Goal: Task Accomplishment & Management: Complete application form

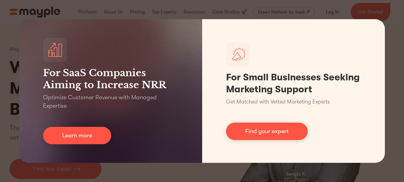
click at [327, 9] on div "For SaaS Companies Aiming to Increase NRR Optimize Customer Revenue with Manage…" at bounding box center [202, 91] width 404 height 182
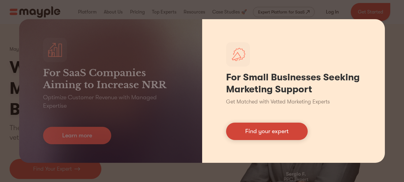
click at [275, 131] on link "Find your expert" at bounding box center [267, 130] width 82 height 17
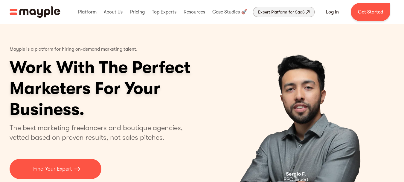
click at [295, 11] on div "Expert Platform for SaaS" at bounding box center [281, 11] width 47 height 7
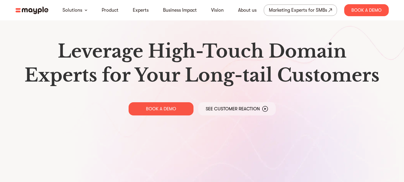
click at [257, 53] on h1 "Leverage High-Touch Domain Experts for Your Long-tail Customers" at bounding box center [202, 63] width 364 height 48
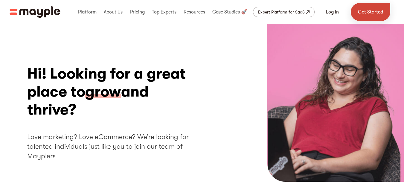
click at [365, 11] on link "Get Started" at bounding box center [370, 12] width 39 height 18
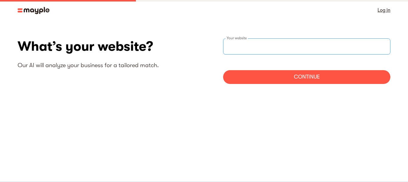
click at [310, 42] on input "websiteStep" at bounding box center [306, 46] width 167 height 16
paste input "https://www.upwork.com/freelancers/~01c198978d0ea58676"
type input "https://www.upwork.com/freelancers/~01c198978d0ea58676"
click at [260, 81] on div "Continue" at bounding box center [306, 77] width 167 height 14
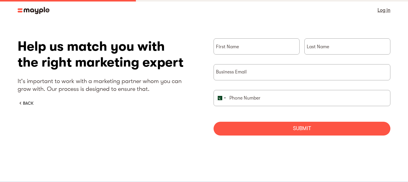
click at [234, 59] on div "First Name" at bounding box center [257, 51] width 86 height 26
click at [234, 52] on input "briefForm" at bounding box center [257, 46] width 86 height 16
type input "a"
type input "Abdullah"
type input "Iftikhar"
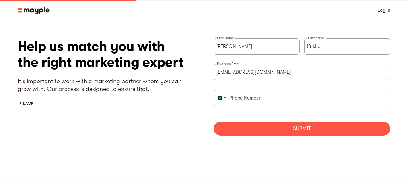
type input "abdullah.btc2500@gmail.com"
type input "3236646638"
click at [248, 129] on div "Submit" at bounding box center [302, 128] width 177 height 14
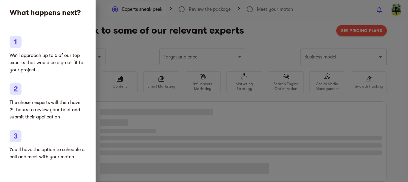
type input "Clothing and shoes"
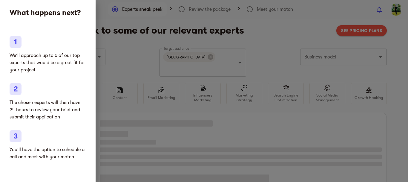
click at [262, 42] on div at bounding box center [204, 91] width 408 height 182
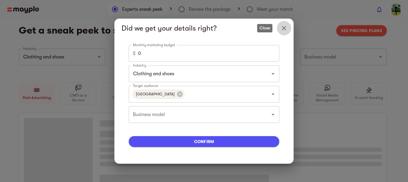
click at [286, 28] on icon "Close" at bounding box center [284, 28] width 7 height 7
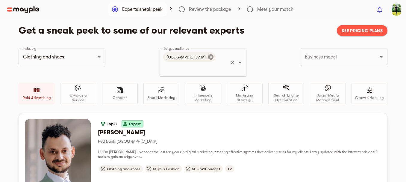
click at [207, 56] on icon at bounding box center [210, 57] width 7 height 7
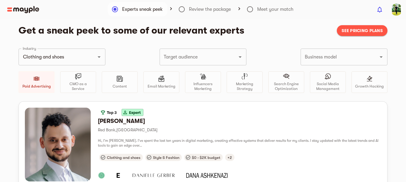
click at [194, 56] on input "Target audience" at bounding box center [194, 56] width 65 height 11
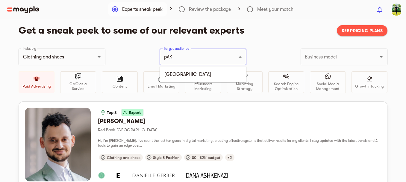
type input "pAKI"
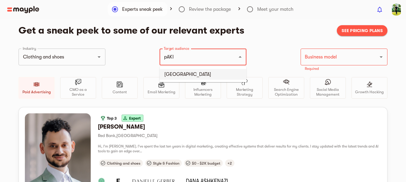
click at [186, 70] on li "Pakistan" at bounding box center [202, 74] width 87 height 11
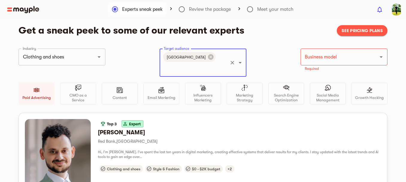
click at [273, 62] on div "Industry Clothing and shoes Industry Target audience Pakistan Target audience B…" at bounding box center [203, 80] width 368 height 64
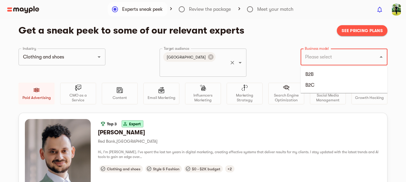
click at [346, 53] on input "Business model" at bounding box center [335, 56] width 65 height 11
click at [322, 71] on li "B2B" at bounding box center [343, 74] width 87 height 11
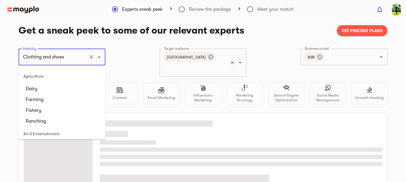
click at [74, 53] on input "Clothing and shoes" at bounding box center [53, 56] width 65 height 11
click at [64, 92] on li "Dairy" at bounding box center [62, 88] width 87 height 11
type input "Dairy"
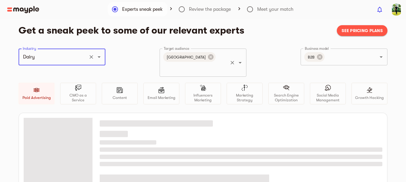
click at [136, 52] on div "Industry Dairy Industry Target audience Pakistan Target audience Business model…" at bounding box center [203, 80] width 368 height 64
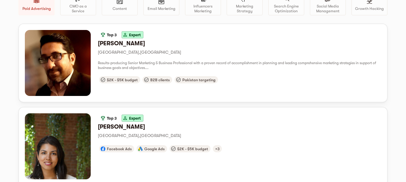
scroll to position [86, 0]
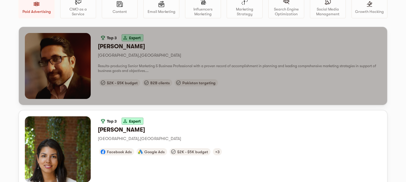
drag, startPoint x: 113, startPoint y: 36, endPoint x: 93, endPoint y: 33, distance: 20.6
click at [93, 33] on div "Top 3 Expert Aaqib S. Karachi , Pakistan Results-producing Senior Marketing & B…" at bounding box center [203, 66] width 368 height 78
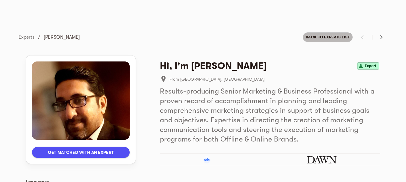
click at [324, 36] on span "Back to experts list" at bounding box center [327, 36] width 44 height 7
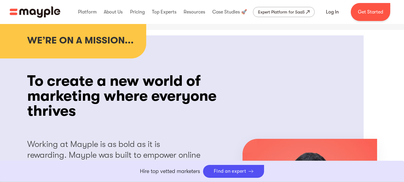
scroll to position [272, 0]
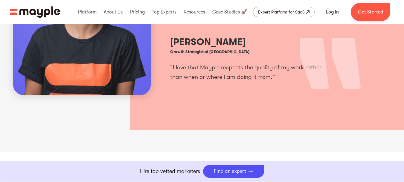
drag, startPoint x: 408, startPoint y: 1, endPoint x: 262, endPoint y: 36, distance: 150.7
click at [262, 36] on div "Hadara Alook Growth Strategist at Mayple “I love that Mayple respects the quali…" at bounding box center [250, 56] width 161 height 51
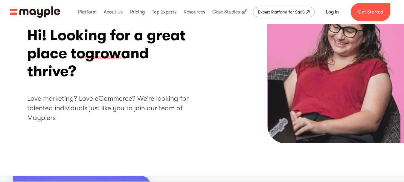
scroll to position [0, 0]
